Goal: Browse casually

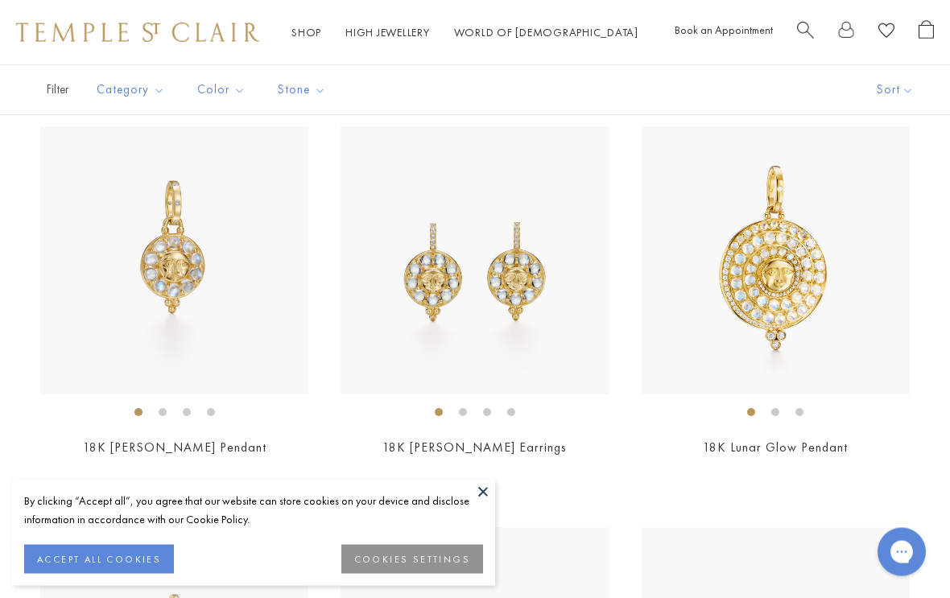
scroll to position [351, 0]
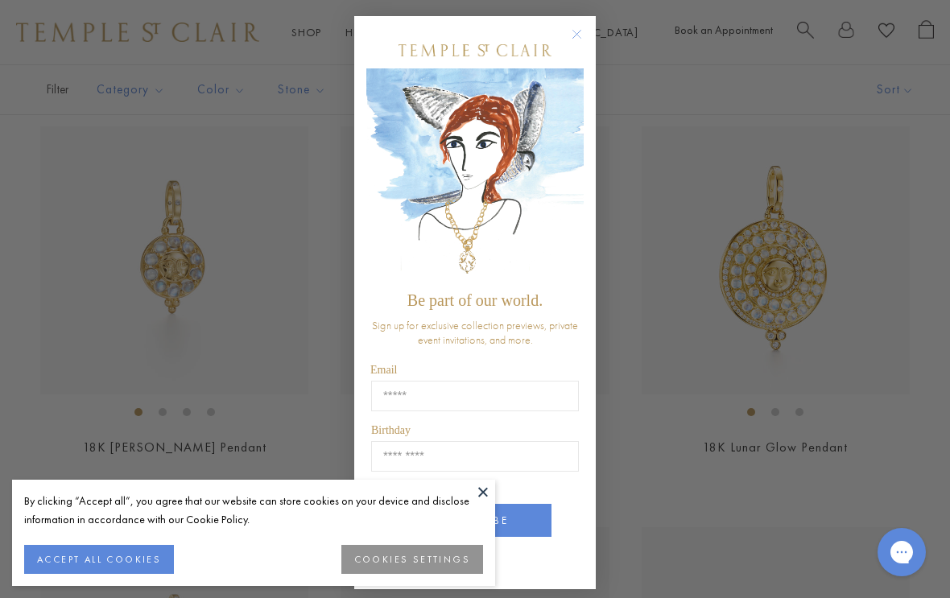
click at [579, 44] on circle "Close dialog" at bounding box center [576, 34] width 19 height 19
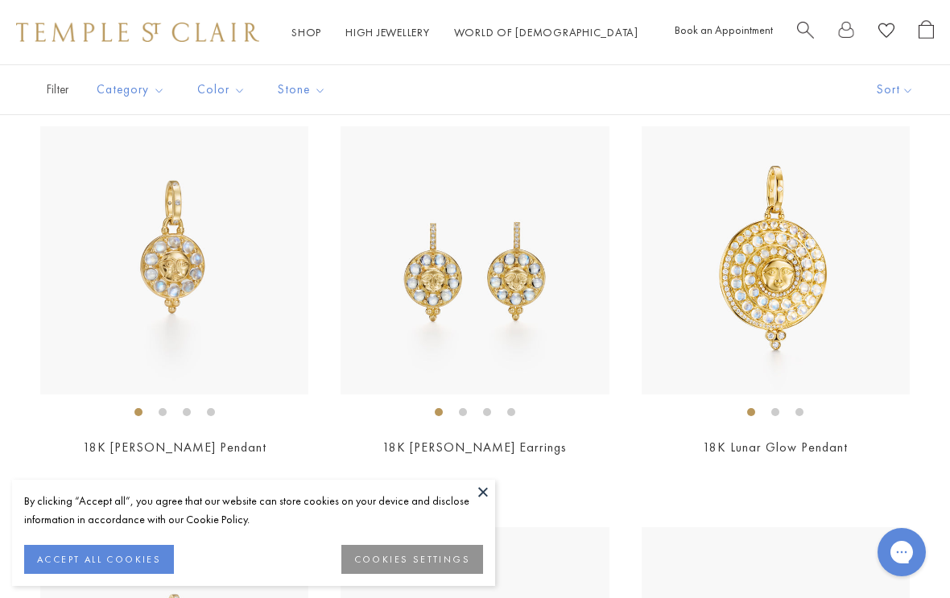
click at [481, 504] on button at bounding box center [483, 492] width 24 height 24
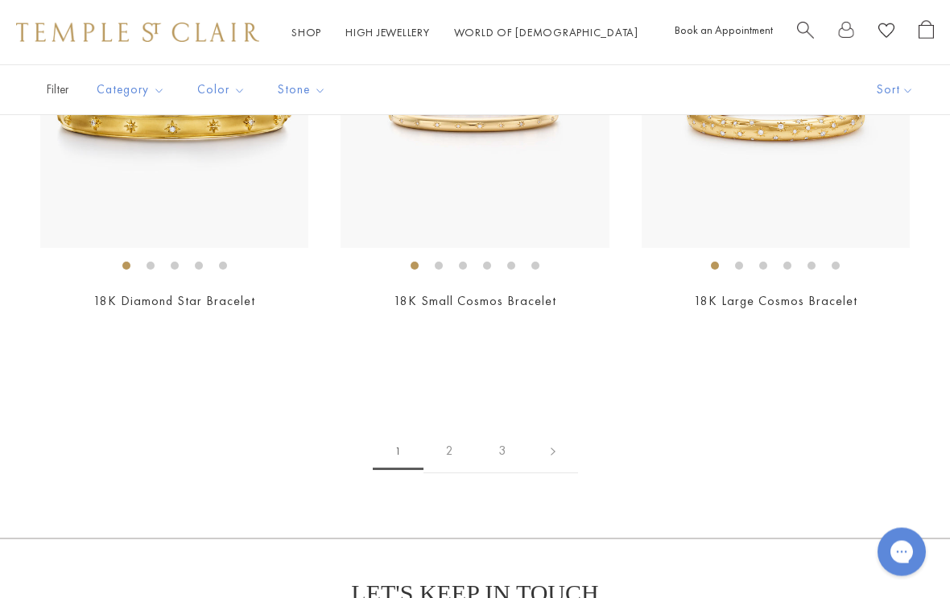
scroll to position [6912, 0]
click at [445, 437] on link "2" at bounding box center [449, 451] width 52 height 44
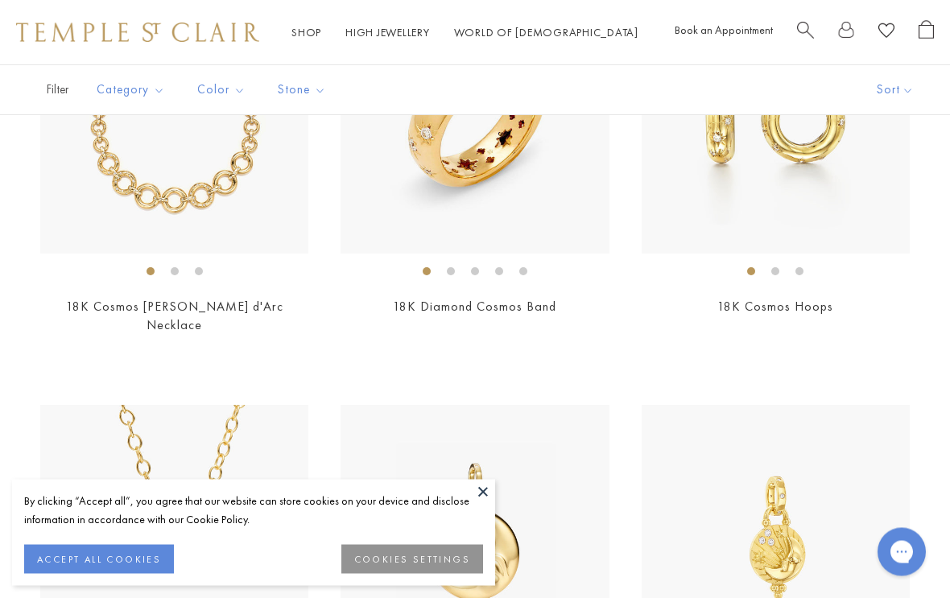
scroll to position [501, 0]
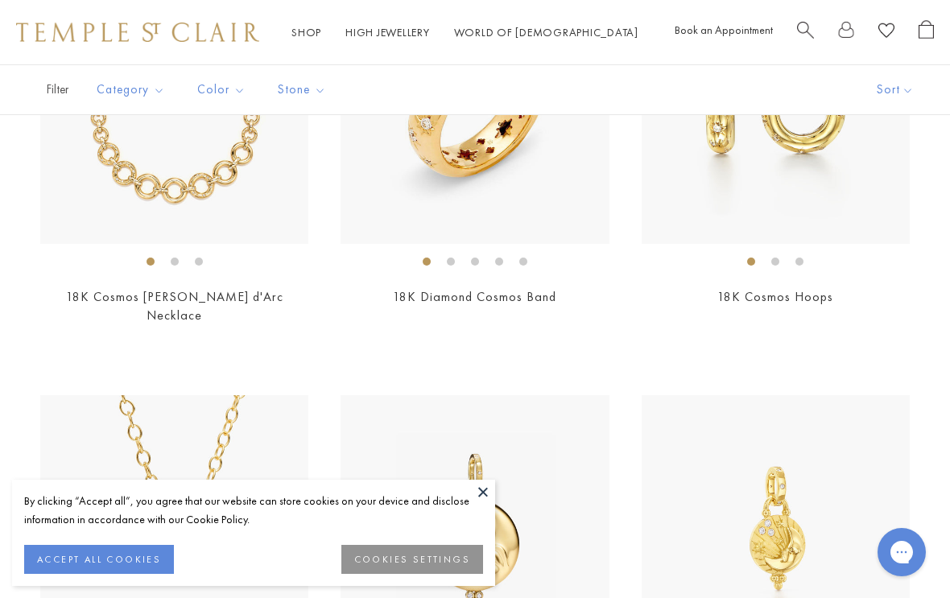
click at [481, 504] on button at bounding box center [483, 492] width 24 height 24
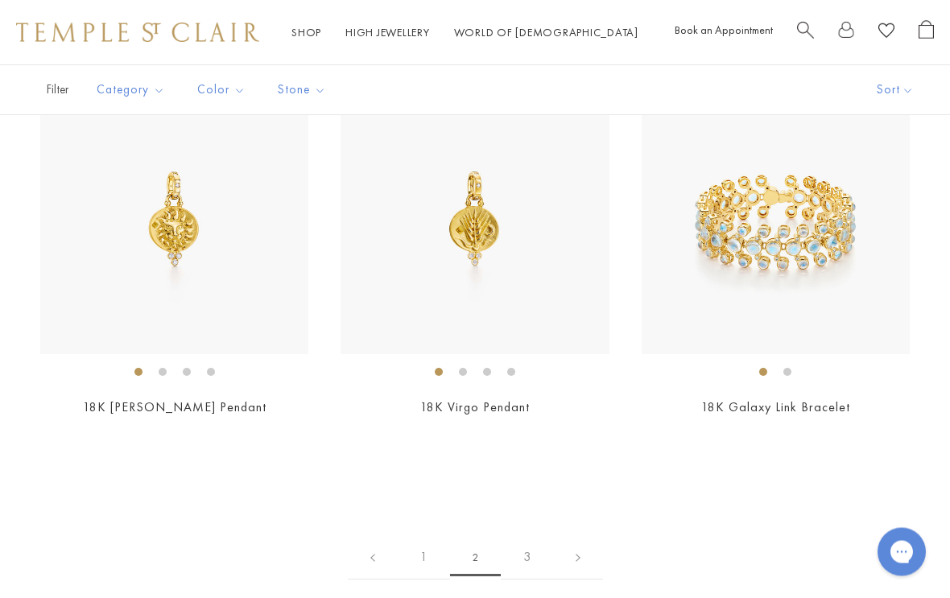
scroll to position [6824, 0]
click at [529, 535] on link "3" at bounding box center [527, 557] width 52 height 44
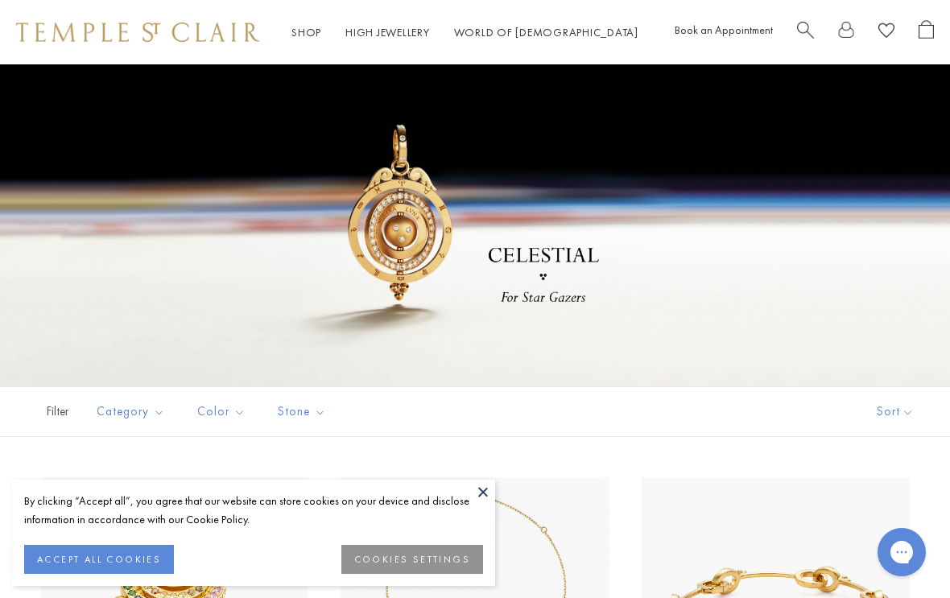
click at [493, 496] on button at bounding box center [483, 492] width 24 height 24
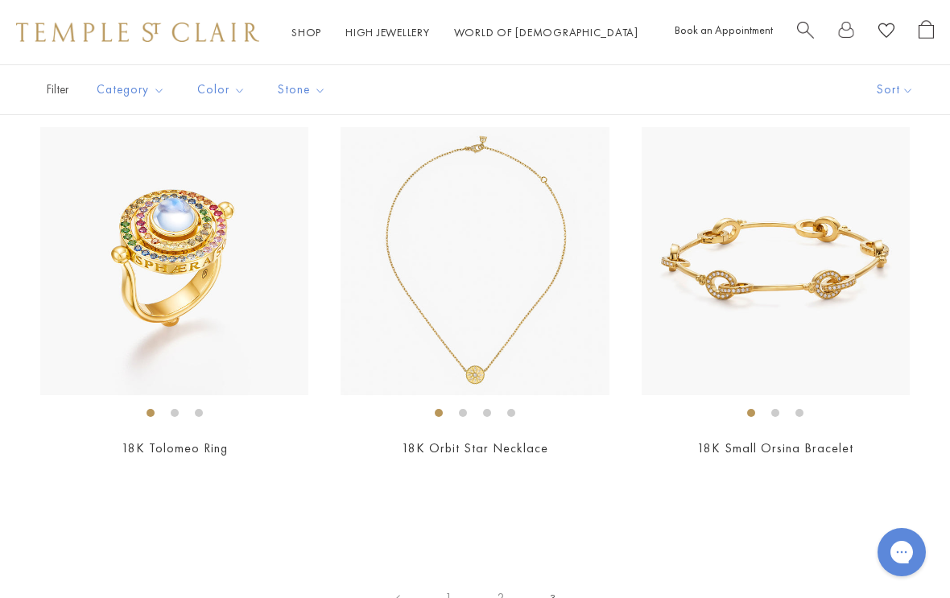
scroll to position [349, 0]
